Goal: Task Accomplishment & Management: Manage account settings

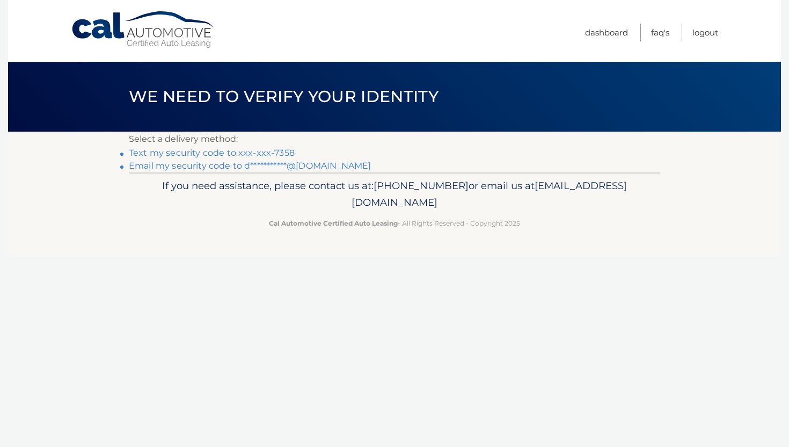
click at [244, 153] on link "Text my security code to xxx-xxx-7358" at bounding box center [212, 153] width 166 height 10
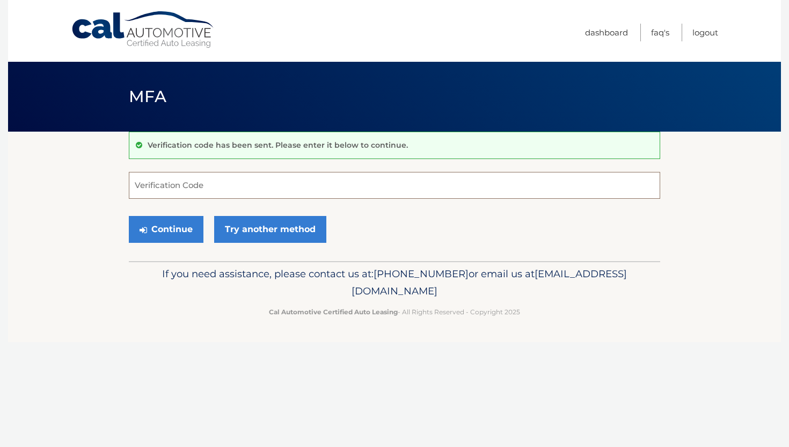
click at [249, 192] on input "Verification Code" at bounding box center [394, 185] width 531 height 27
type input "612478"
click at [185, 234] on button "Continue" at bounding box center [166, 229] width 75 height 27
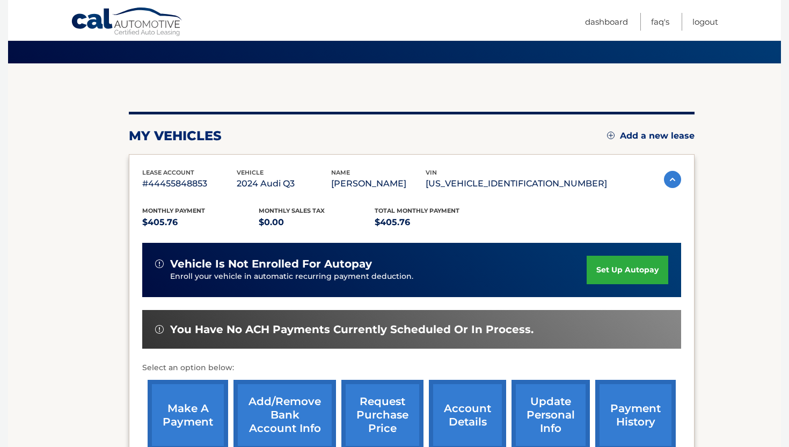
scroll to position [203, 0]
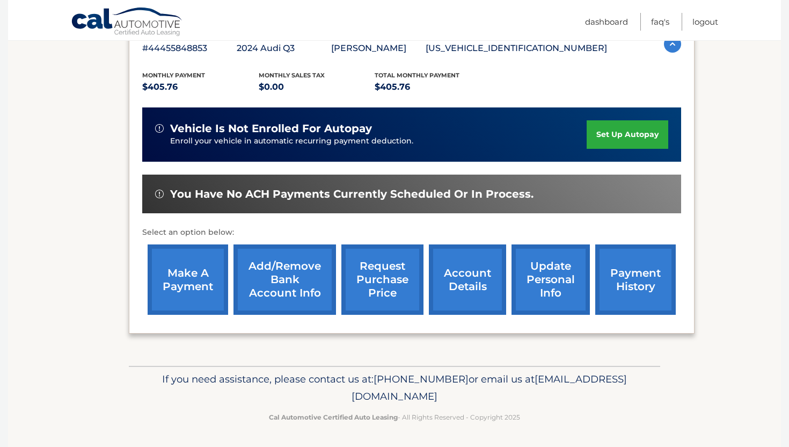
click at [209, 266] on link "make a payment" at bounding box center [188, 279] width 81 height 70
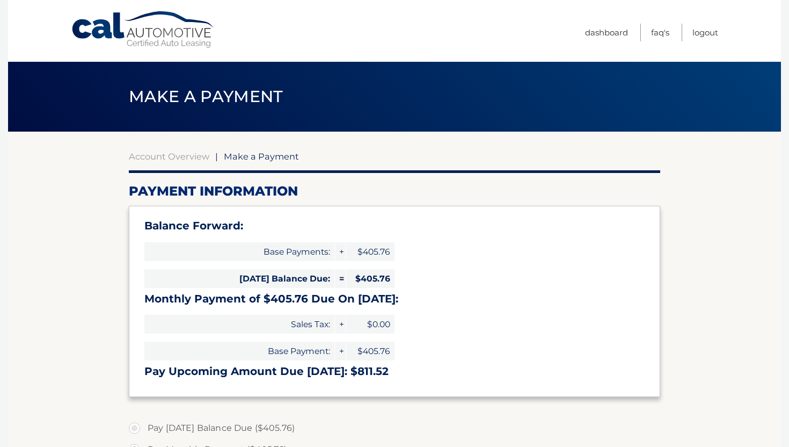
select select "NTM4MWE5NTgtYzZiOC00OGQ4LWE3MTUtOGY0N2JiNzc2Njk0"
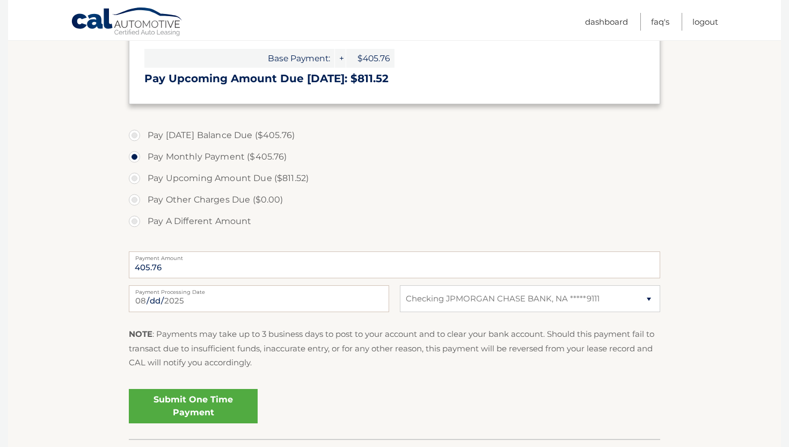
scroll to position [300, 0]
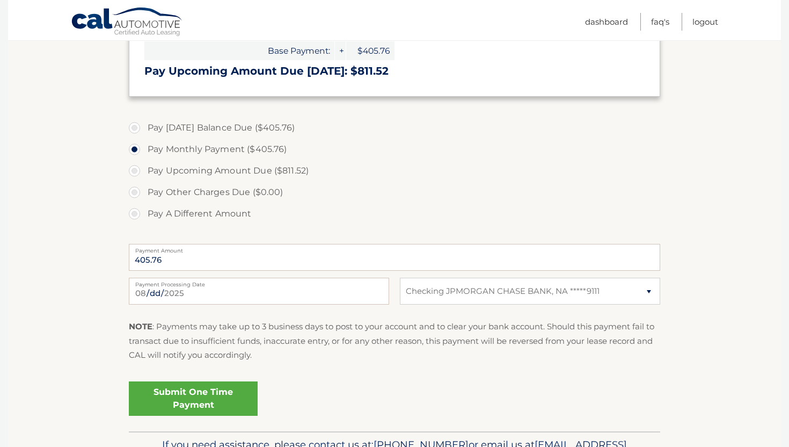
click at [222, 405] on link "Submit One Time Payment" at bounding box center [193, 398] width 129 height 34
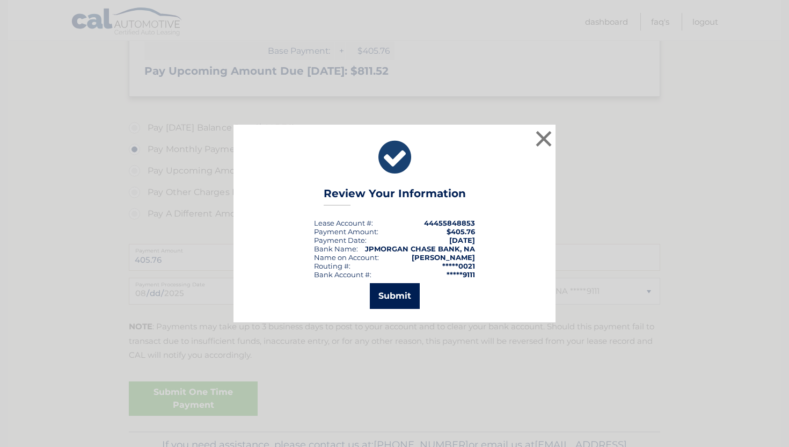
click at [399, 300] on button "Submit" at bounding box center [395, 296] width 50 height 26
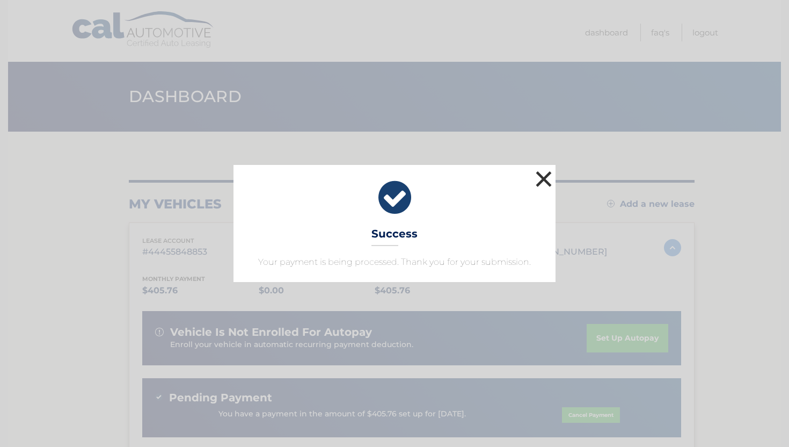
click at [538, 181] on button "×" at bounding box center [543, 178] width 21 height 21
